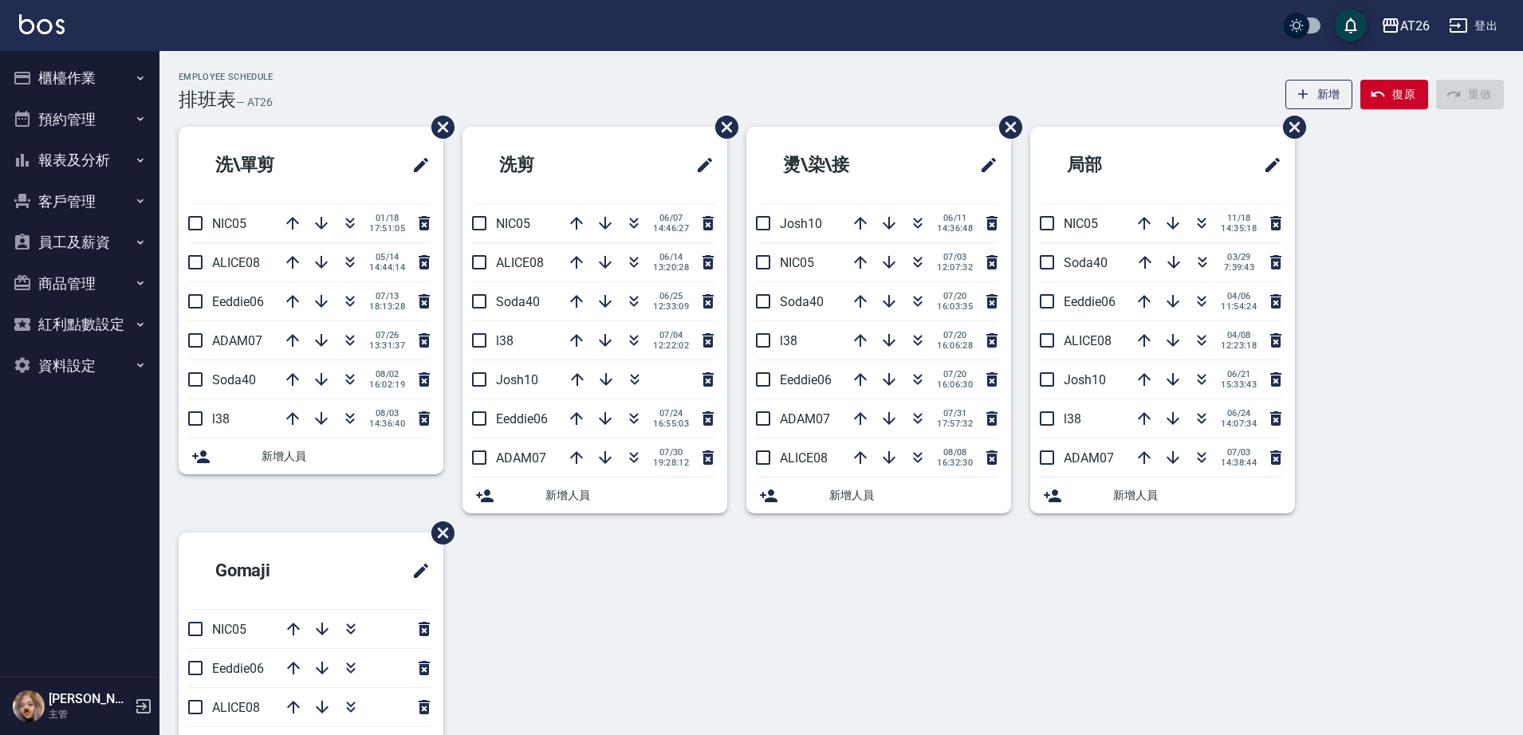
scroll to position [100, 0]
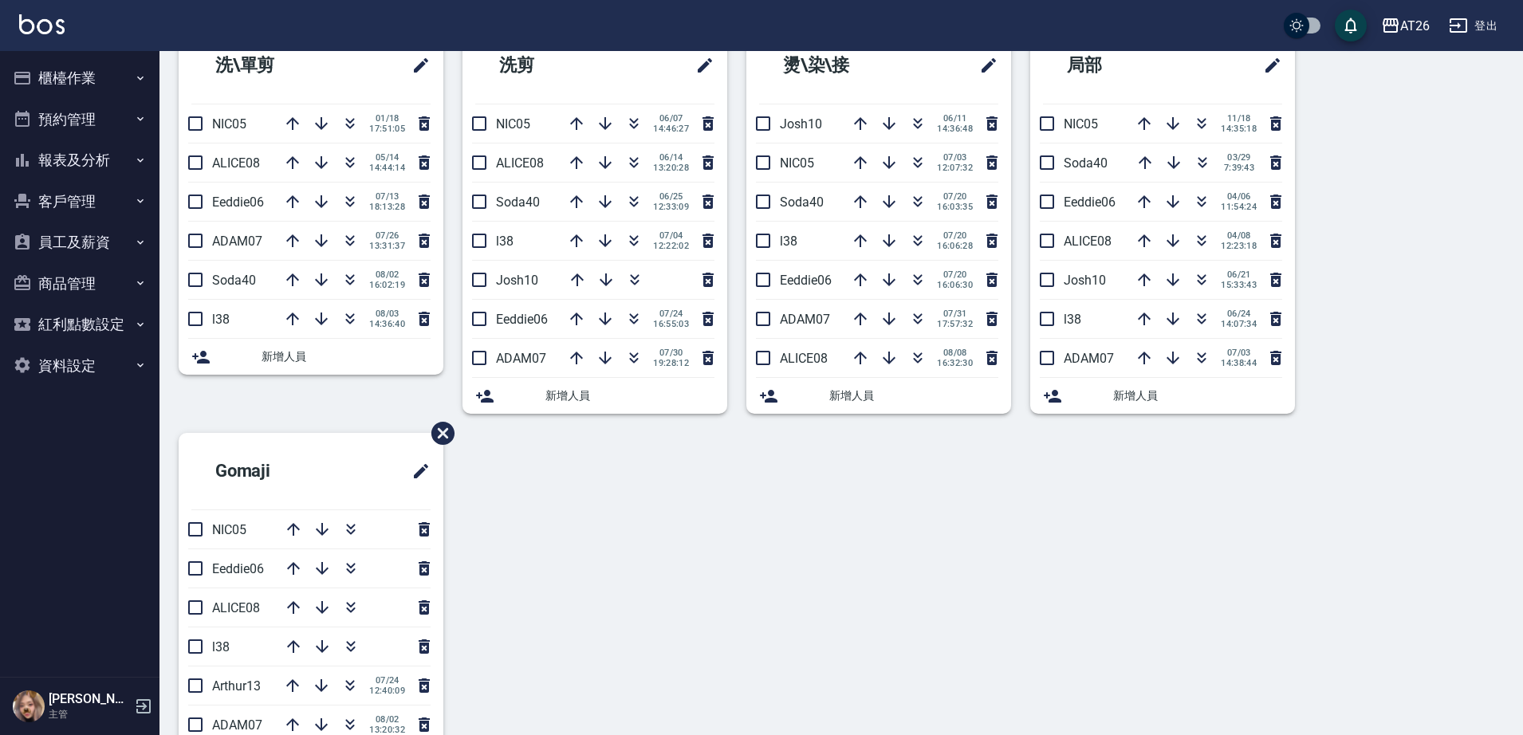
scroll to position [100, 0]
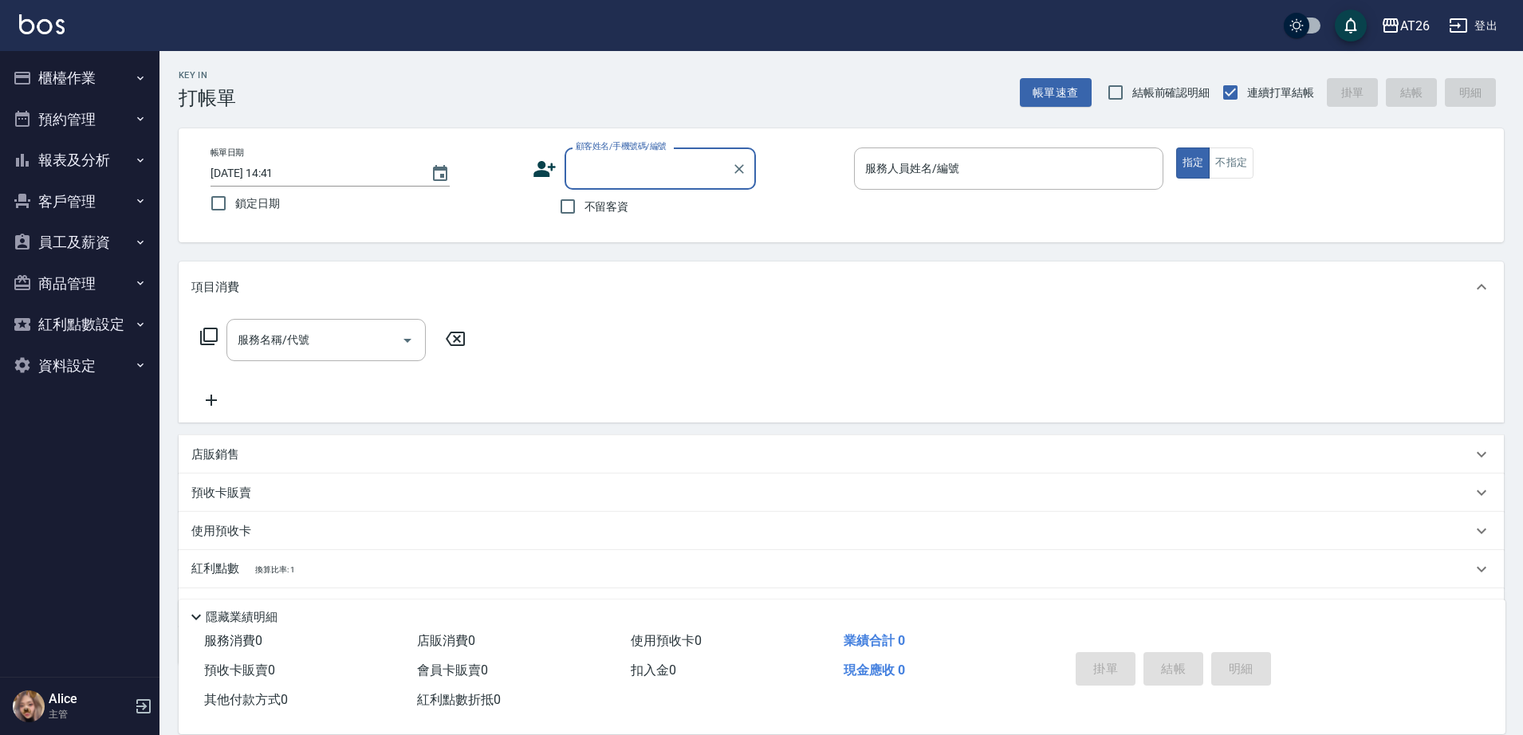
click at [63, 71] on button "櫃檯作業" at bounding box center [79, 77] width 147 height 41
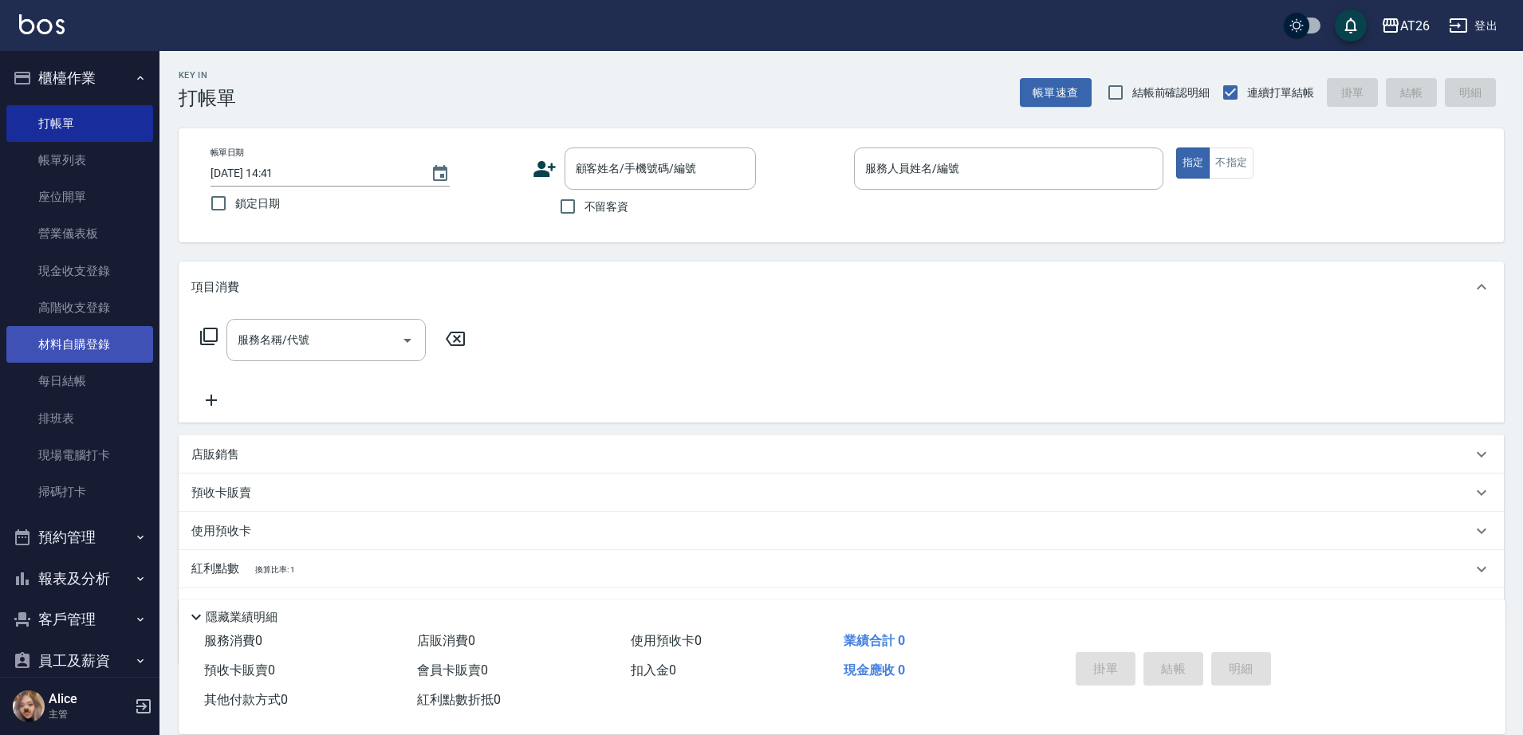
click at [107, 338] on link "材料自購登錄" at bounding box center [79, 344] width 147 height 37
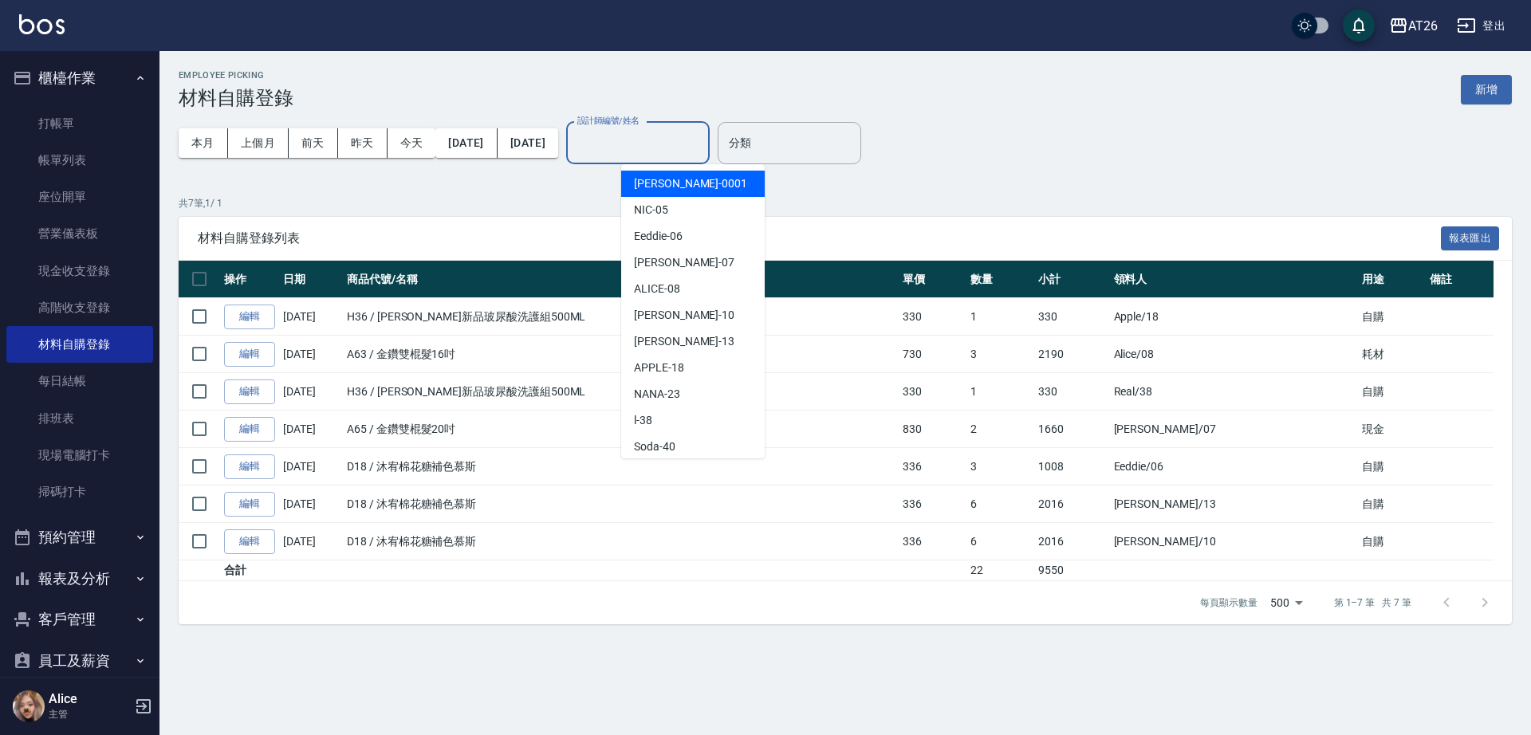
click at [702, 140] on div "設計師編號/姓名 設計師編號/姓名" at bounding box center [638, 143] width 144 height 42
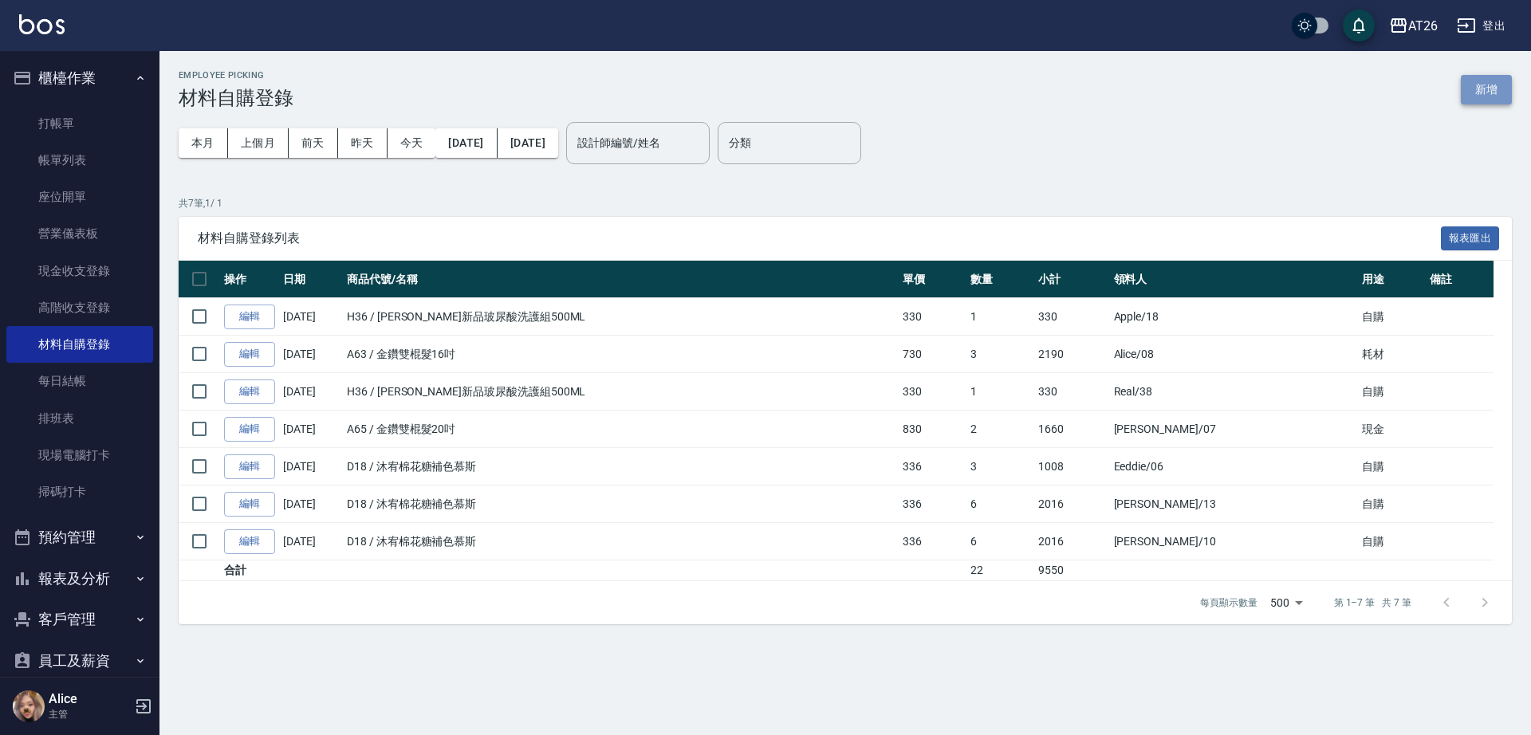
click at [1474, 98] on button "新增" at bounding box center [1486, 90] width 51 height 30
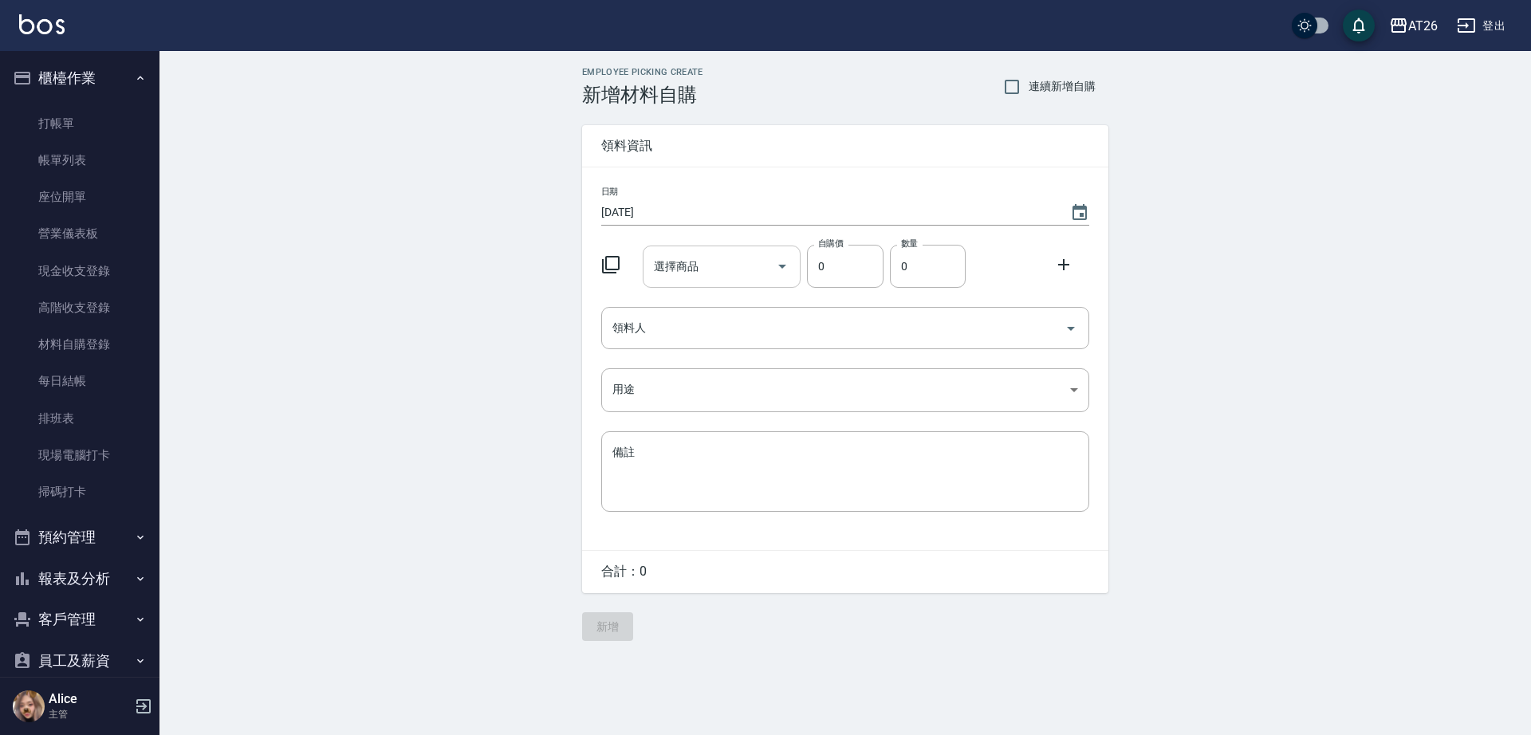
click at [732, 262] on input "選擇商品" at bounding box center [710, 267] width 120 height 28
type input "娜普菈鉑金1劑"
type input "1170"
type input "1"
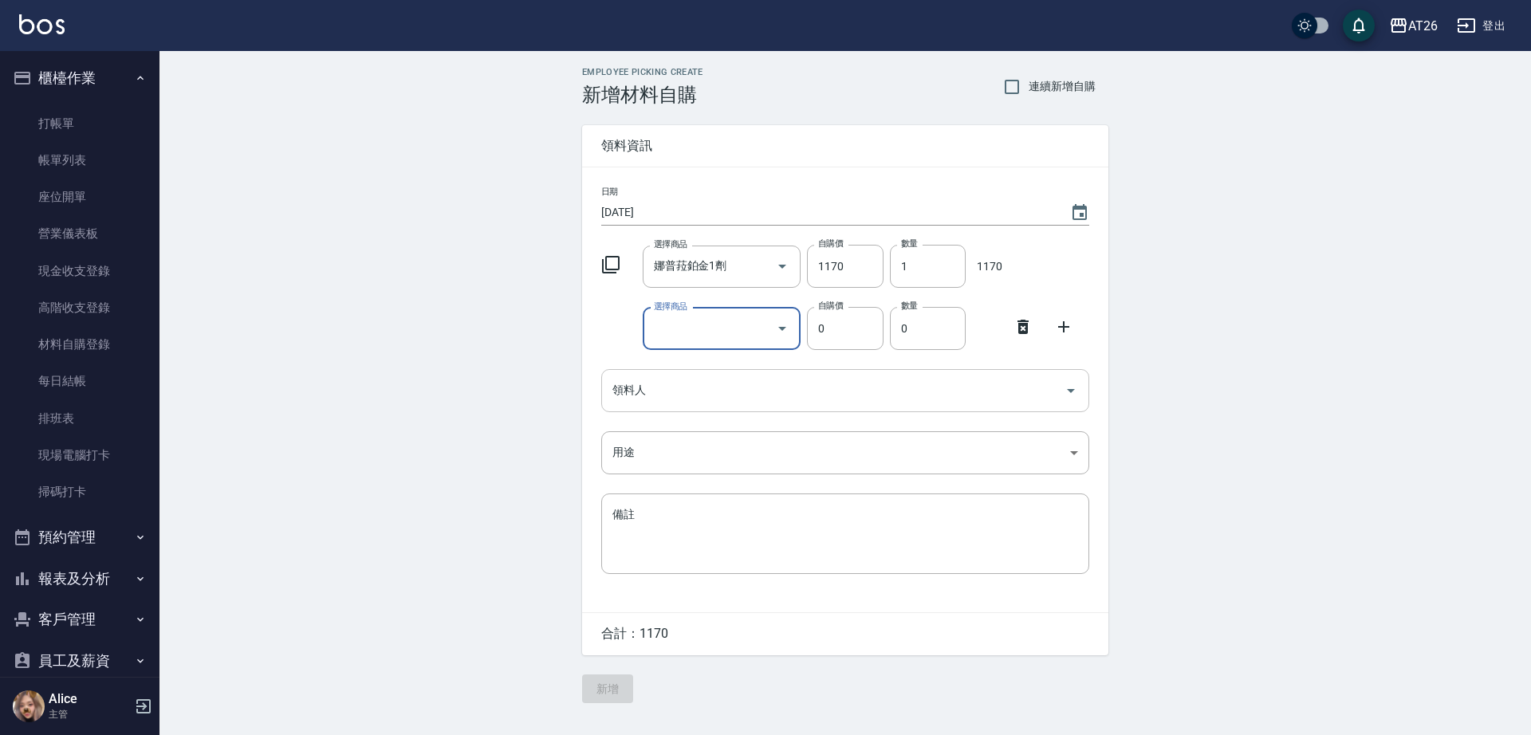
click at [1021, 328] on icon at bounding box center [1022, 327] width 11 height 14
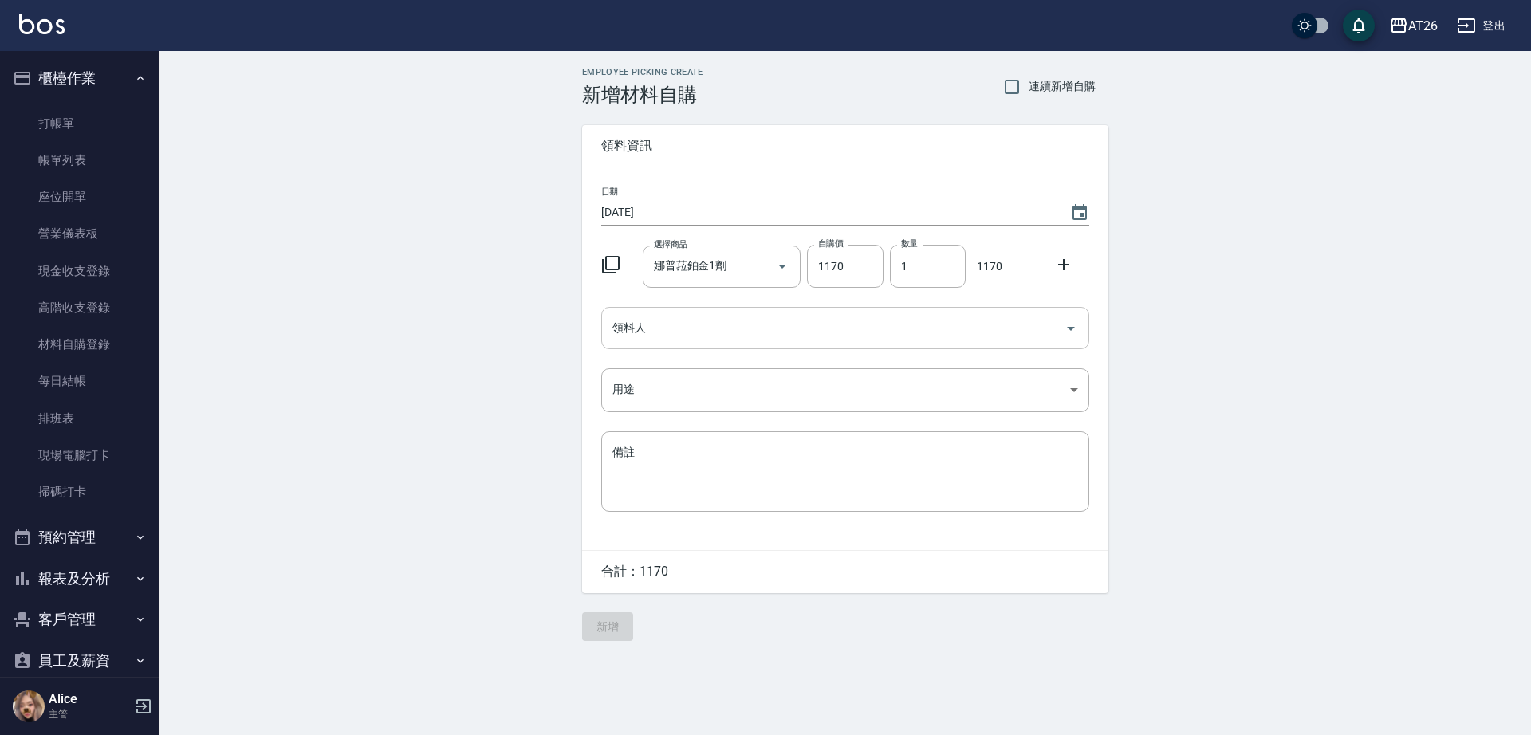
click at [675, 345] on div "領料人" at bounding box center [845, 328] width 488 height 42
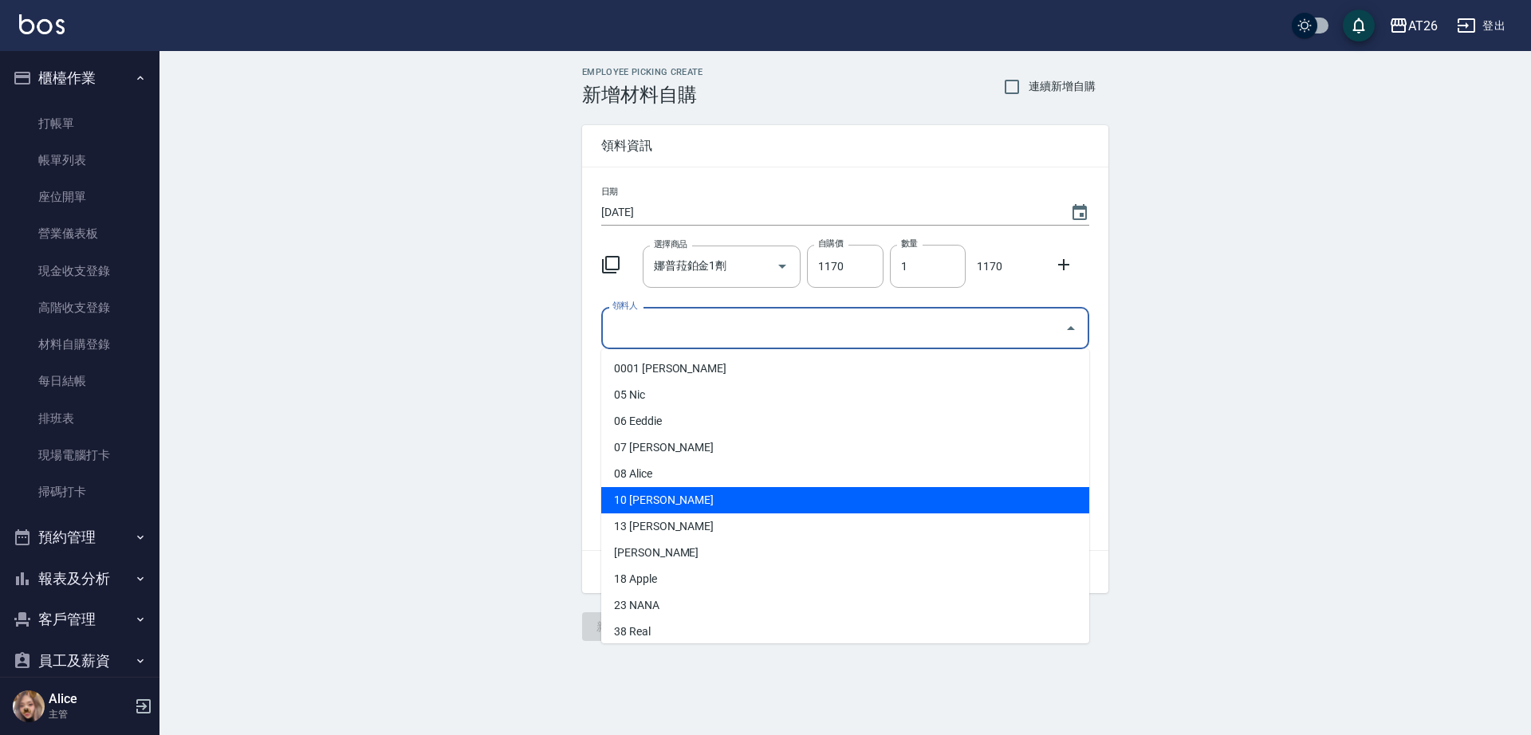
click at [683, 499] on li "10 Josh" at bounding box center [845, 500] width 488 height 26
type input "Josh"
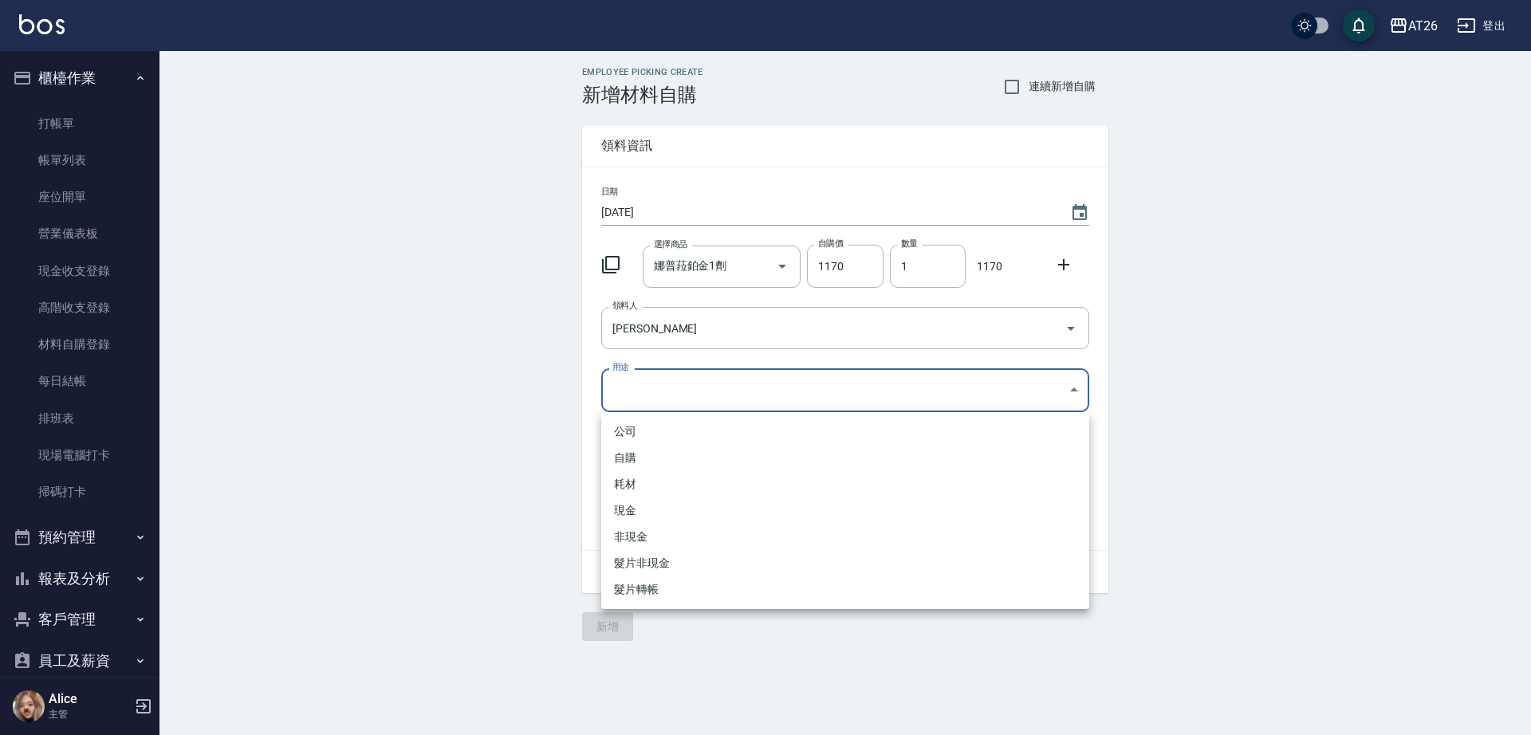
click at [668, 406] on body "AT26 登出 櫃檯作業 打帳單 帳單列表 座位開單 營業儀表板 現金收支登錄 高階收支登錄 材料自購登錄 每日結帳 排班表 現場電腦打卡 掃碼打卡 預約管理…" at bounding box center [765, 367] width 1531 height 735
click at [656, 457] on li "自購" at bounding box center [845, 458] width 488 height 26
type input "自購"
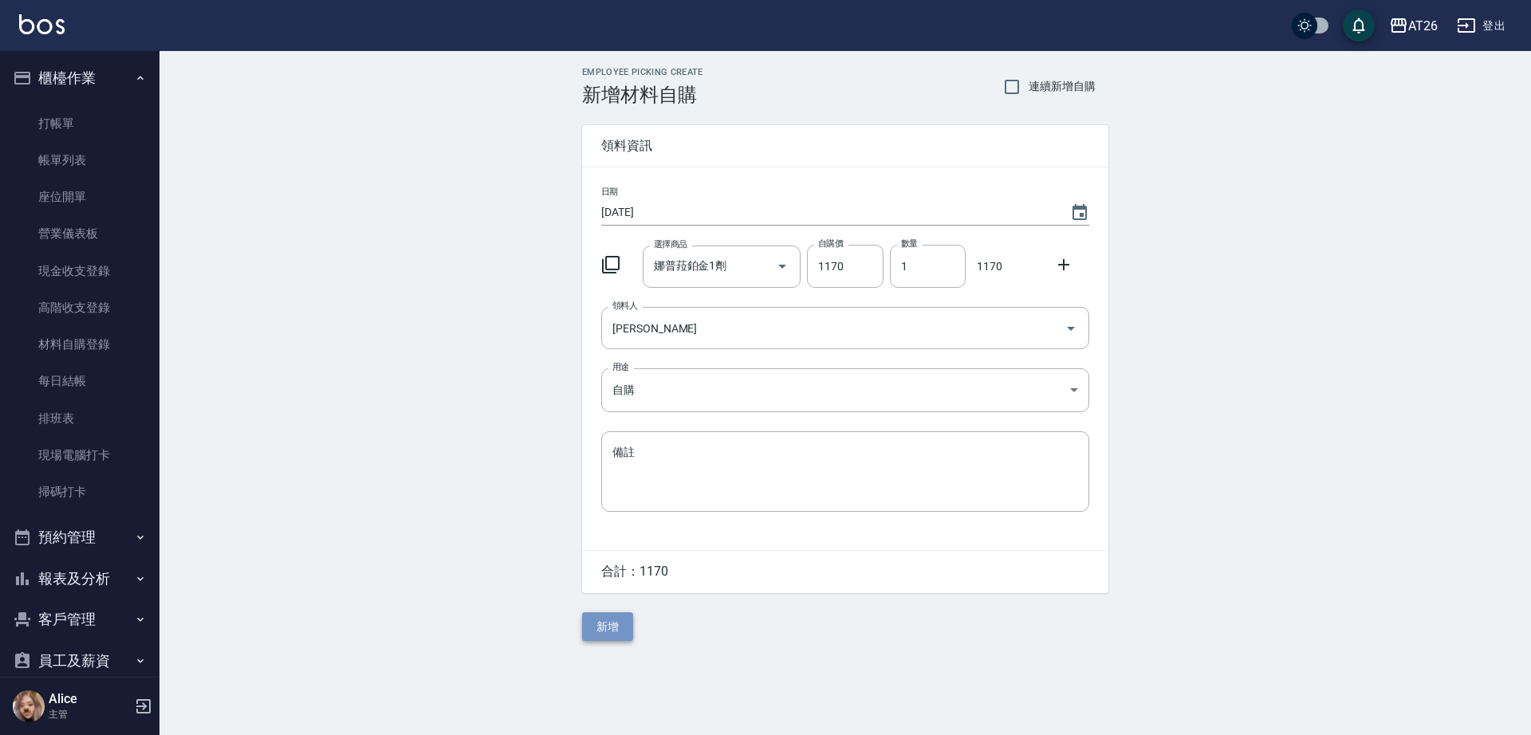
click at [588, 633] on button "新增" at bounding box center [607, 627] width 51 height 30
